Goal: Information Seeking & Learning: Check status

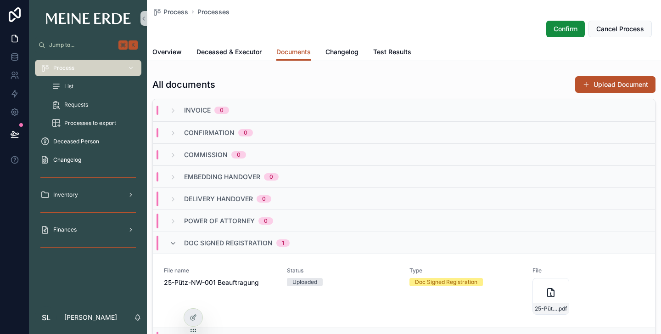
click at [73, 86] on span "List" at bounding box center [68, 86] width 9 height 7
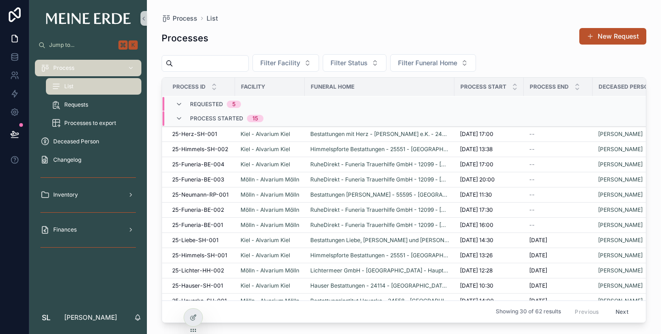
scroll to position [77, 1]
click at [186, 134] on span "25-Herz-SH-001" at bounding box center [194, 134] width 45 height 7
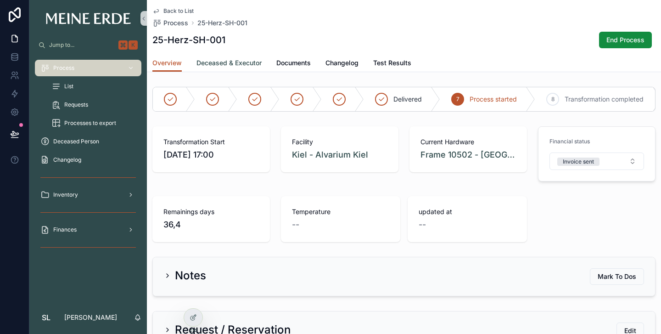
click at [227, 66] on span "Deceased & Executor" at bounding box center [228, 62] width 65 height 9
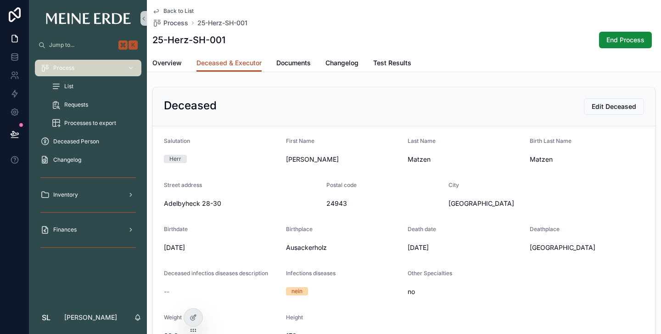
click at [420, 160] on span "Matzen" at bounding box center [465, 159] width 115 height 9
copy span "Matzen"
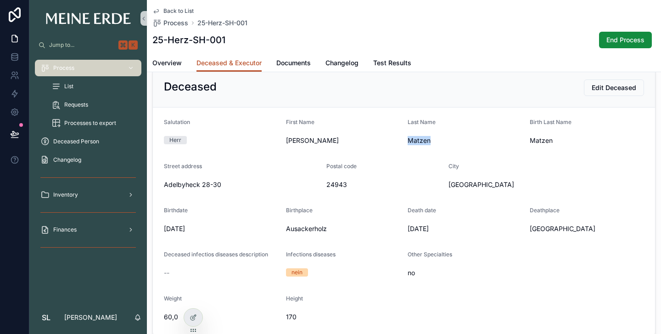
scroll to position [21, 0]
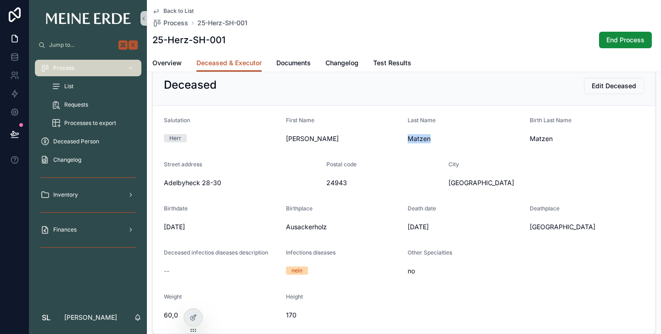
drag, startPoint x: 193, startPoint y: 225, endPoint x: 164, endPoint y: 224, distance: 29.4
click at [164, 224] on span "[DATE]" at bounding box center [221, 226] width 115 height 9
copy span "[DATE]"
drag, startPoint x: 439, startPoint y: 227, endPoint x: 407, endPoint y: 227, distance: 32.1
click at [407, 227] on form "Salutation Herr First Name [PERSON_NAME] Last Name Matzen Birth Last Name Matze…" at bounding box center [404, 220] width 502 height 228
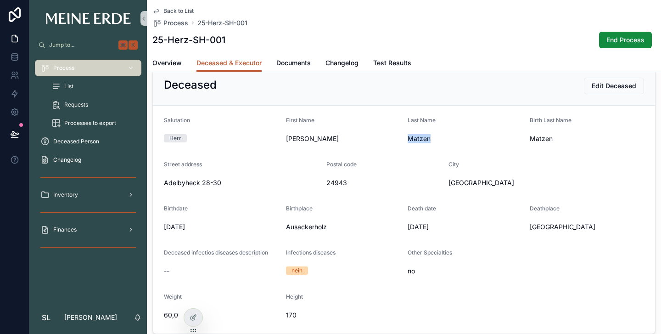
copy span "[DATE]"
click at [287, 64] on span "Documents" at bounding box center [293, 62] width 34 height 9
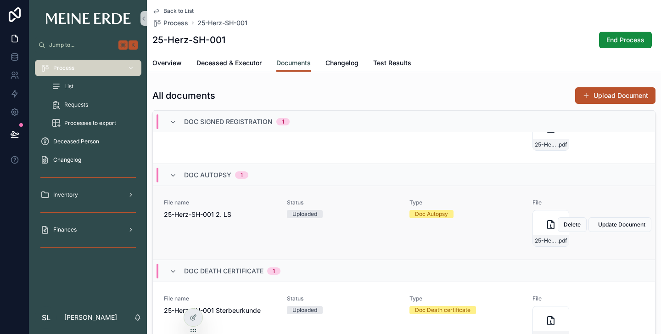
scroll to position [214, 0]
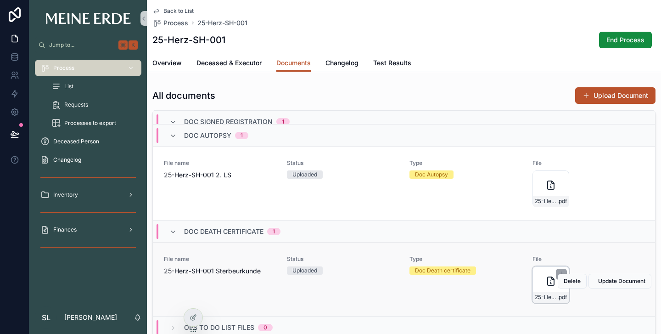
click at [543, 276] on div "25-Herz-SH-001-Sterbeurkunde-Matzen .pdf" at bounding box center [550, 284] width 37 height 37
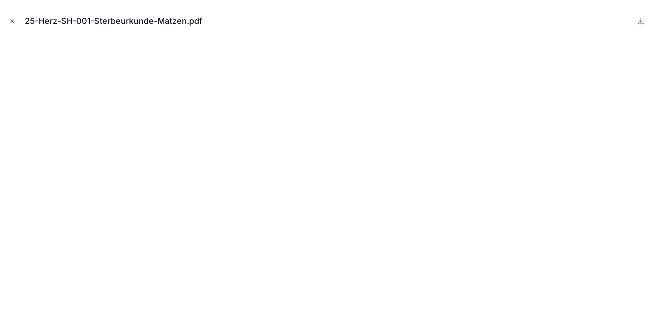
click at [13, 22] on icon "Close modal" at bounding box center [12, 21] width 6 height 6
